Goal: Use online tool/utility: Use online tool/utility

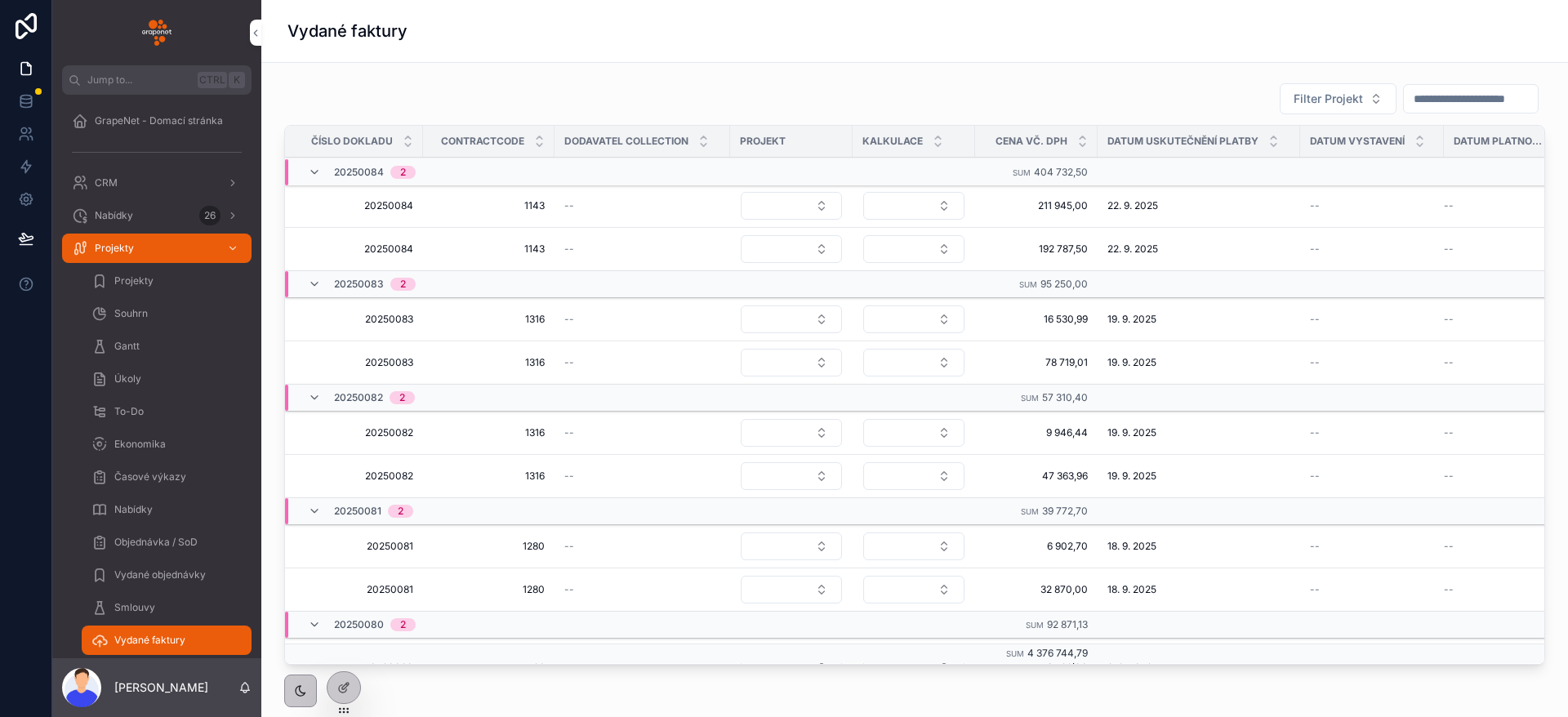
click at [171, 41] on img "scrollable content" at bounding box center [156, 32] width 29 height 26
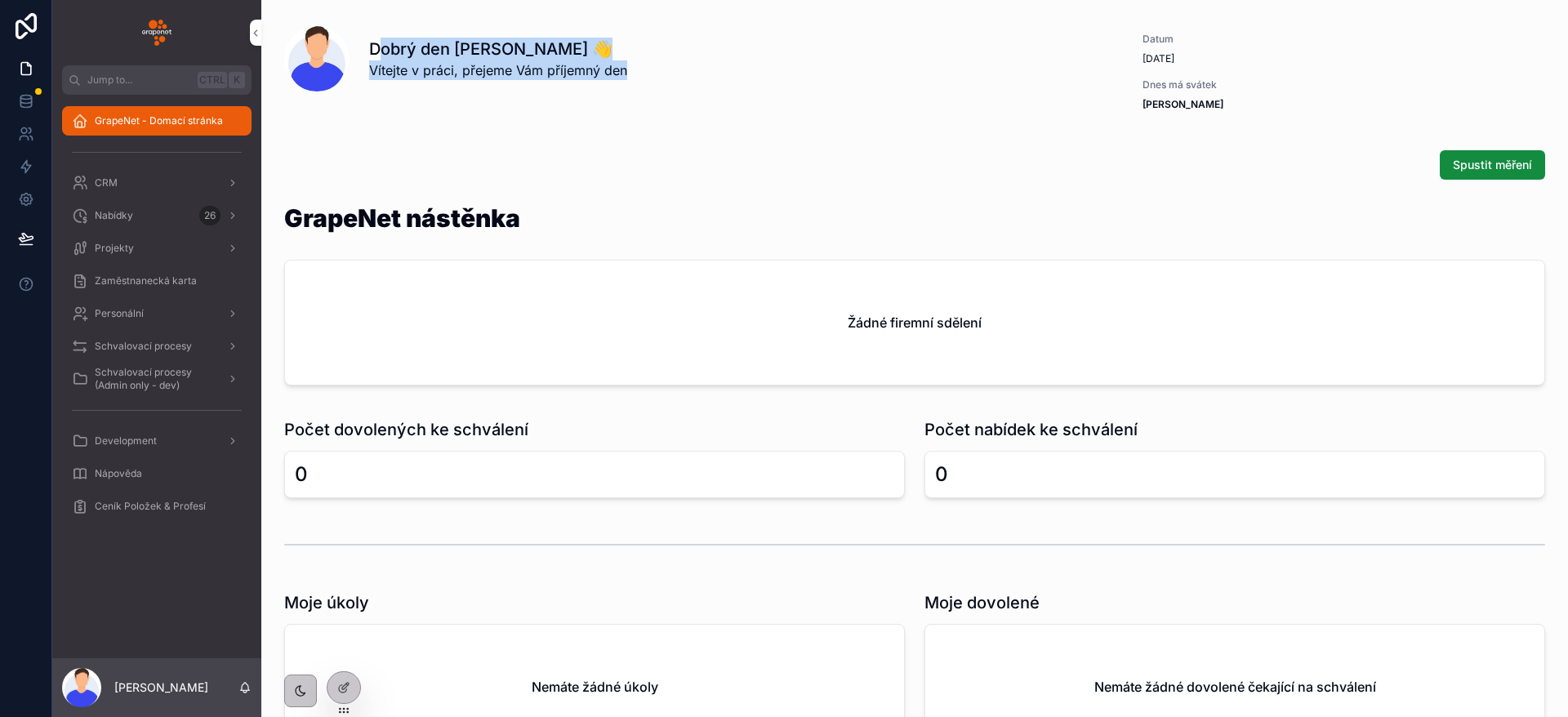
drag, startPoint x: 364, startPoint y: 52, endPoint x: 625, endPoint y: 71, distance: 261.7
click at [625, 71] on div "Dobrý den [PERSON_NAME] 👋 Vítejte v práci, přejeme Vám příjemný den" at bounding box center [697, 58] width 826 height 66
click at [725, 160] on div "Spustit měření" at bounding box center [915, 165] width 1261 height 29
drag, startPoint x: 630, startPoint y: 70, endPoint x: 359, endPoint y: 29, distance: 274.1
click at [359, 29] on div "Dobrý den [PERSON_NAME] 👋 Vítejte v práci, přejeme Vám příjemný den" at bounding box center [697, 58] width 826 height 66
